Goal: Navigation & Orientation: Find specific page/section

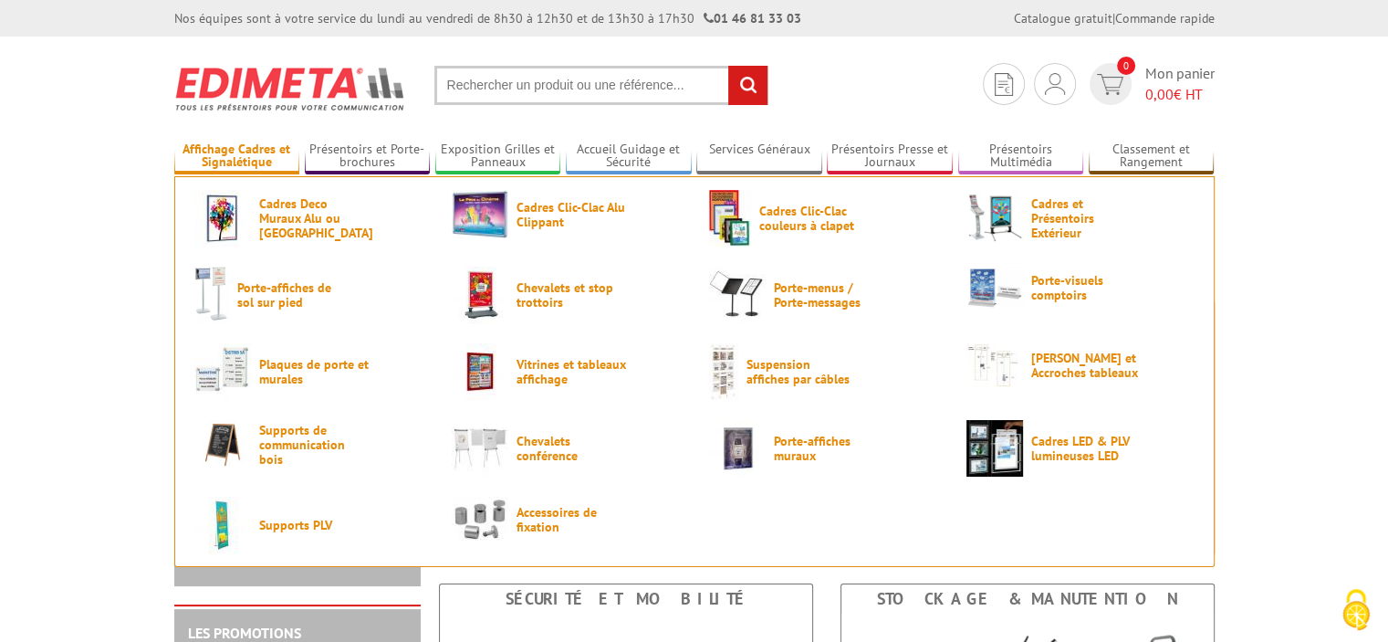
click at [197, 148] on link "Affichage Cadres et Signalétique" at bounding box center [237, 156] width 126 height 30
